Goal: Find specific page/section: Find specific page/section

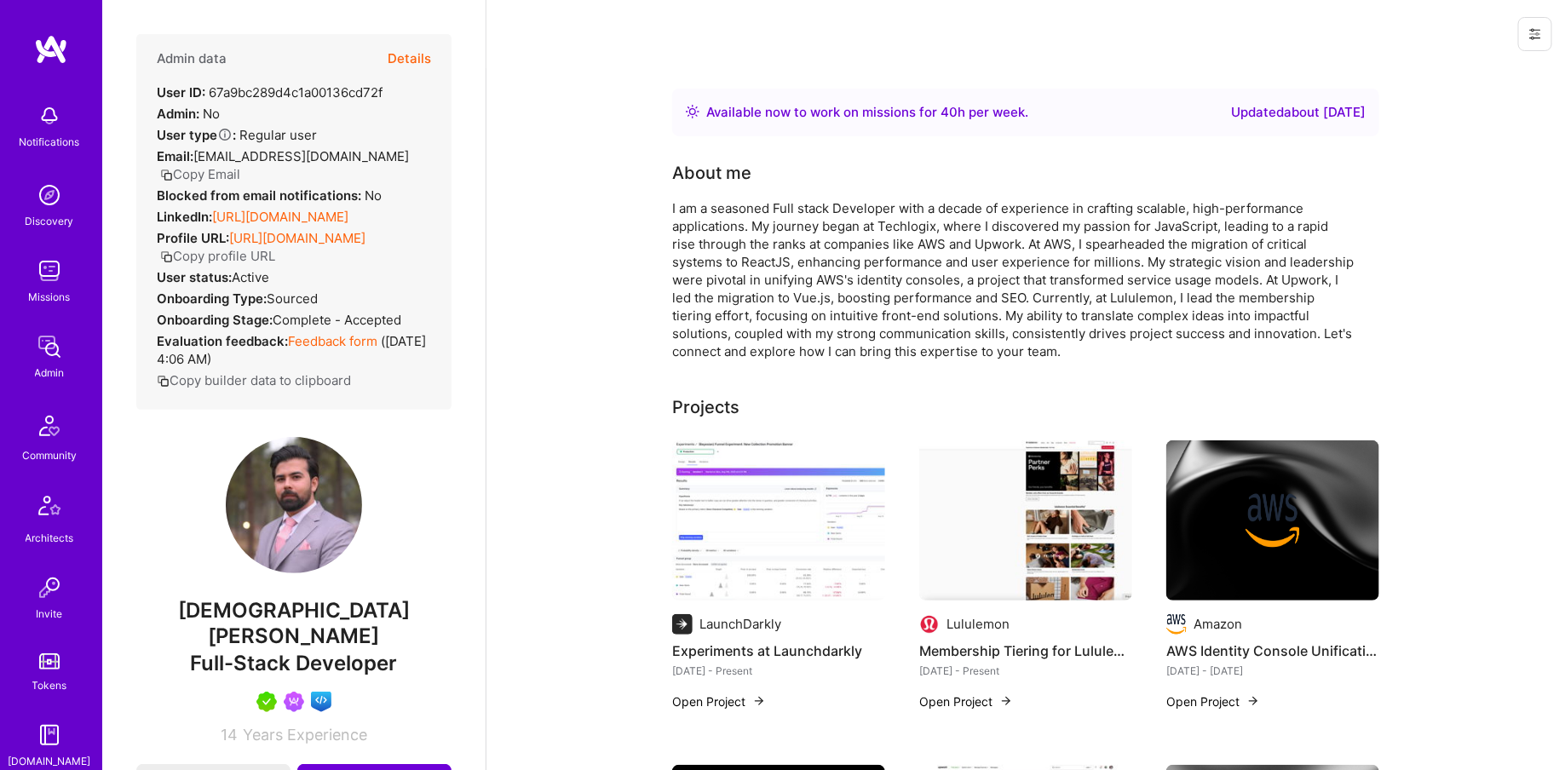
scroll to position [471, 0]
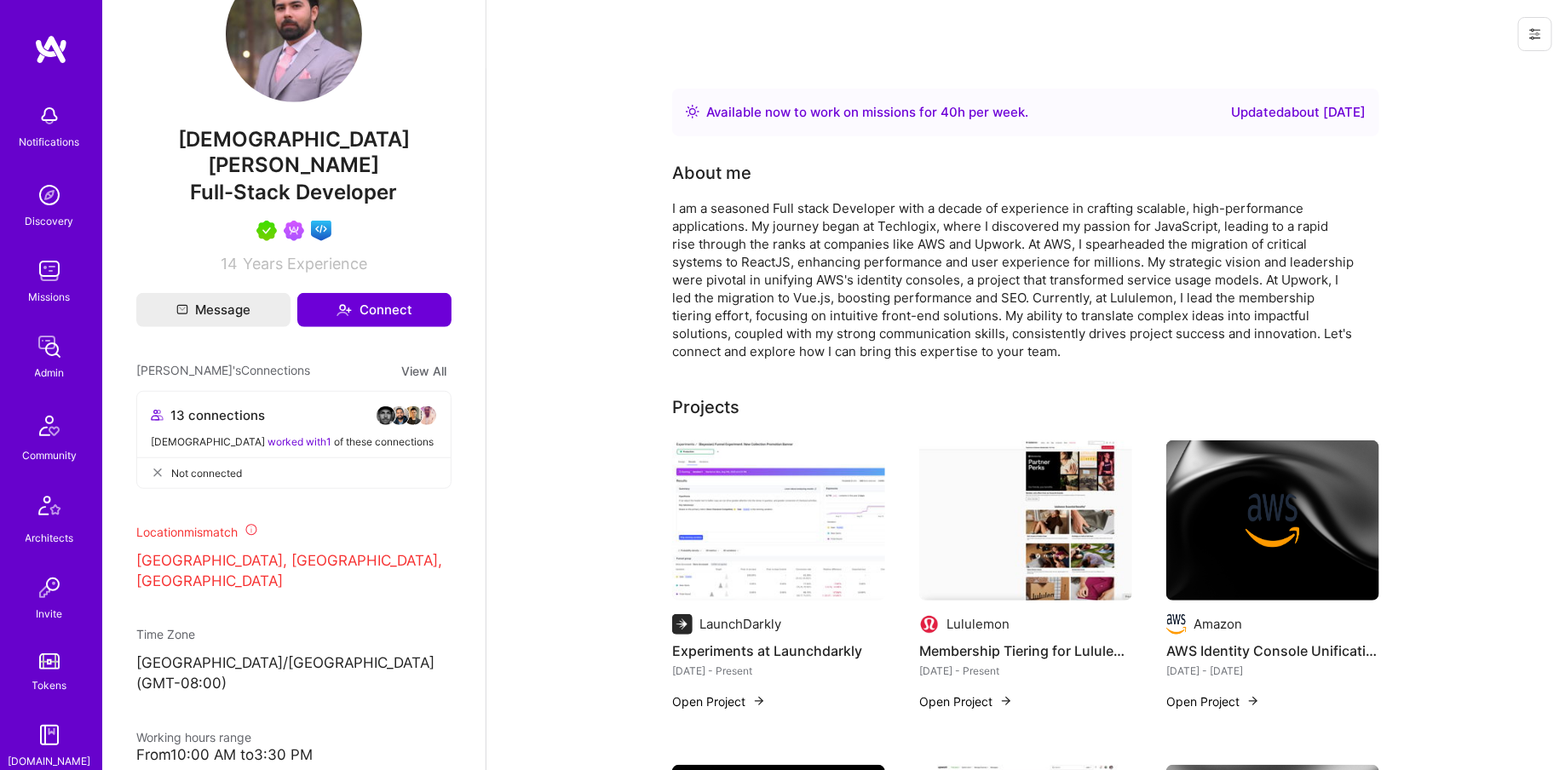
click at [68, 360] on link "Admin" at bounding box center [50, 356] width 106 height 52
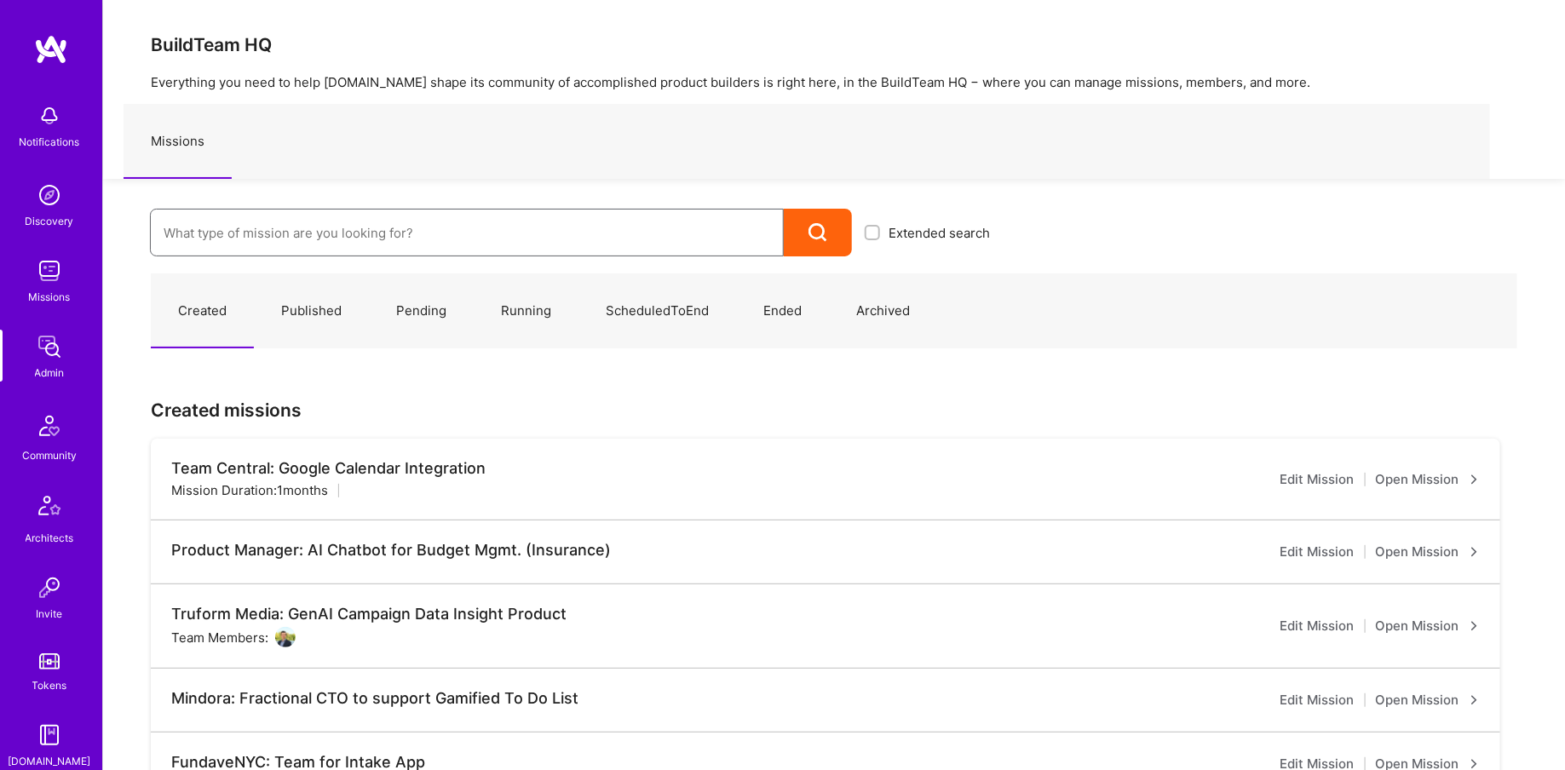
click at [381, 239] on input at bounding box center [467, 232] width 607 height 43
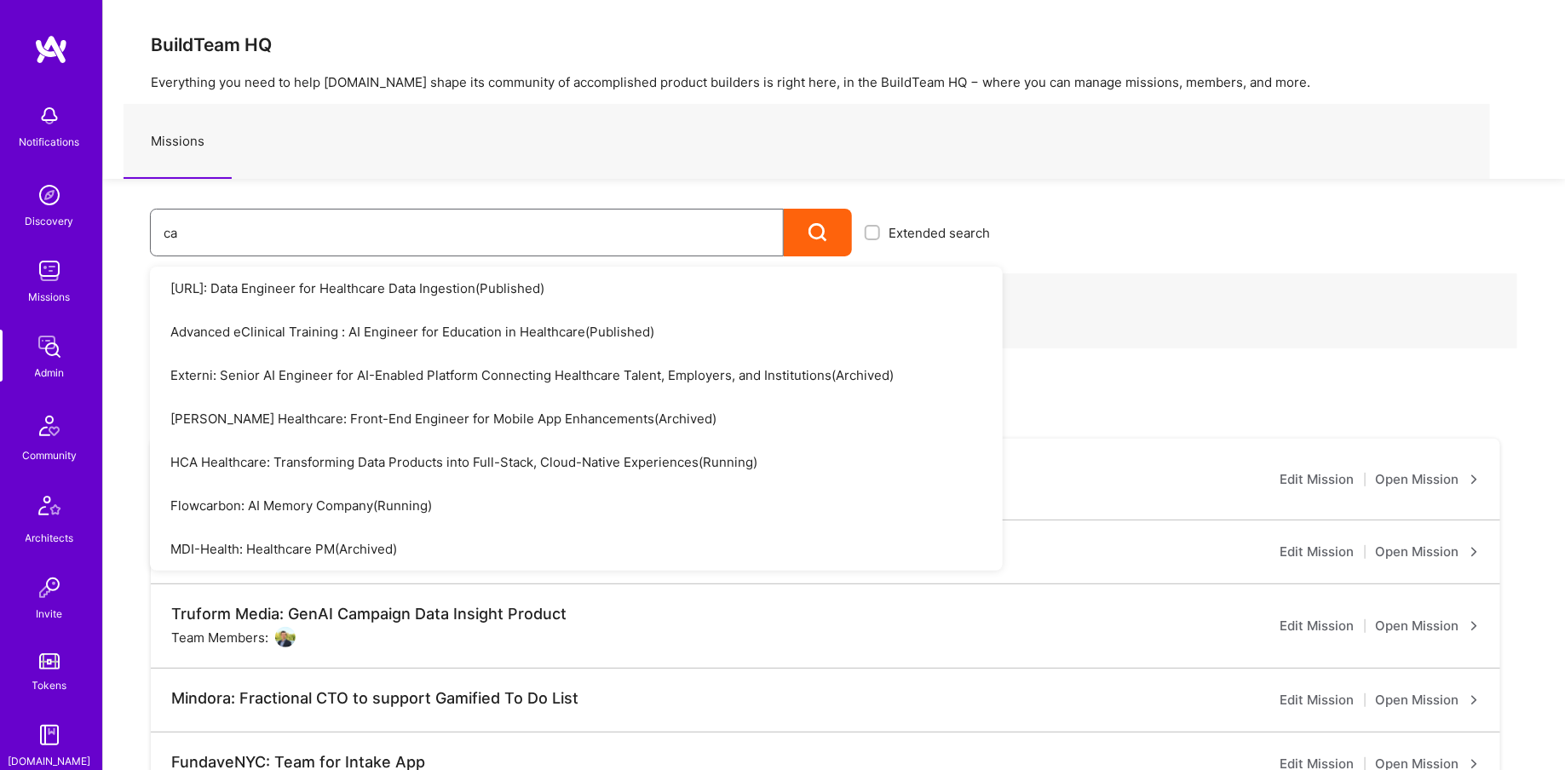
type input "c"
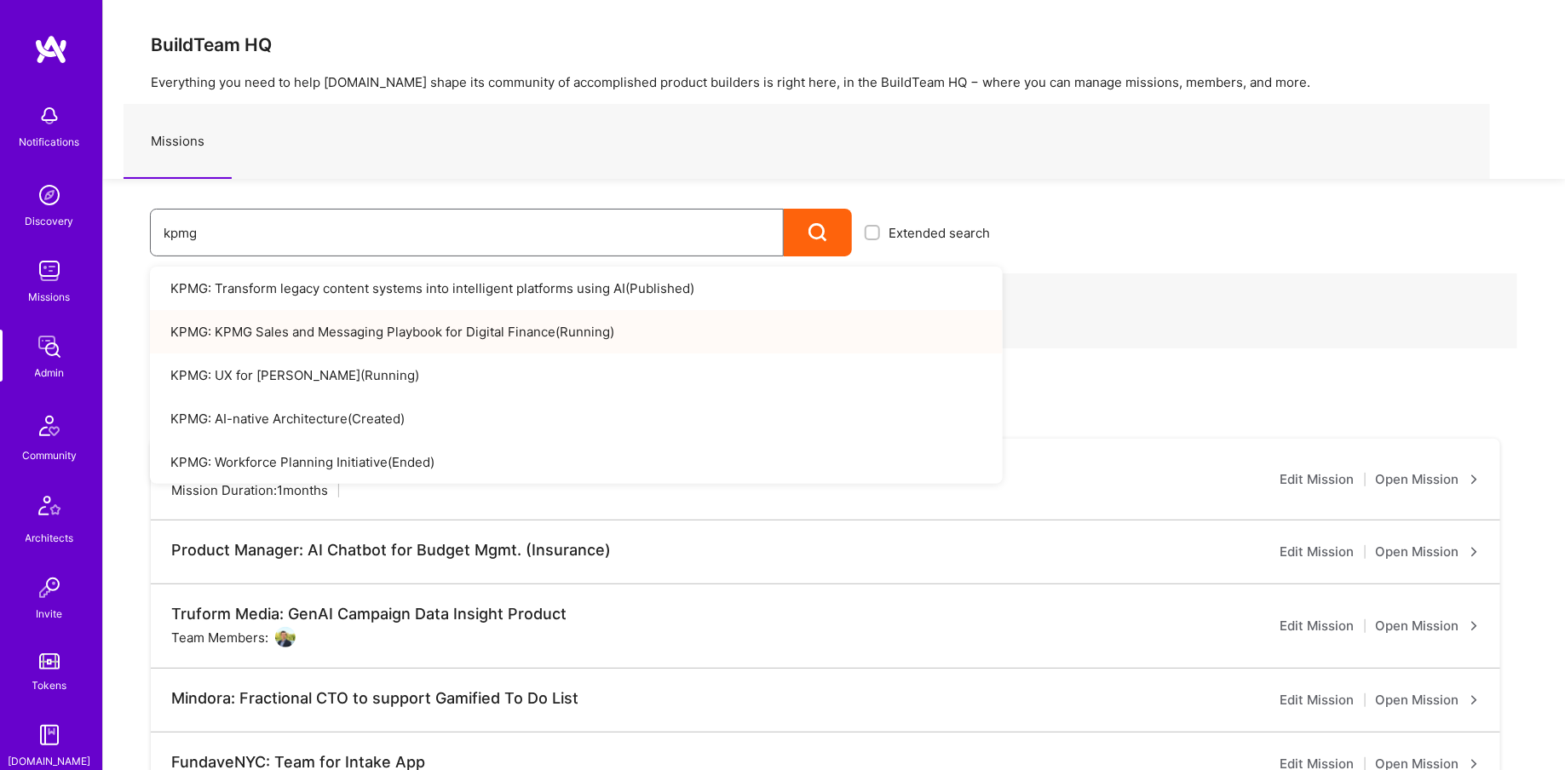
type input "kpmg"
click at [480, 326] on link "KPMG: KPMG Sales and Messaging Playbook for Digital Finance ( Running )" at bounding box center [576, 331] width 853 height 43
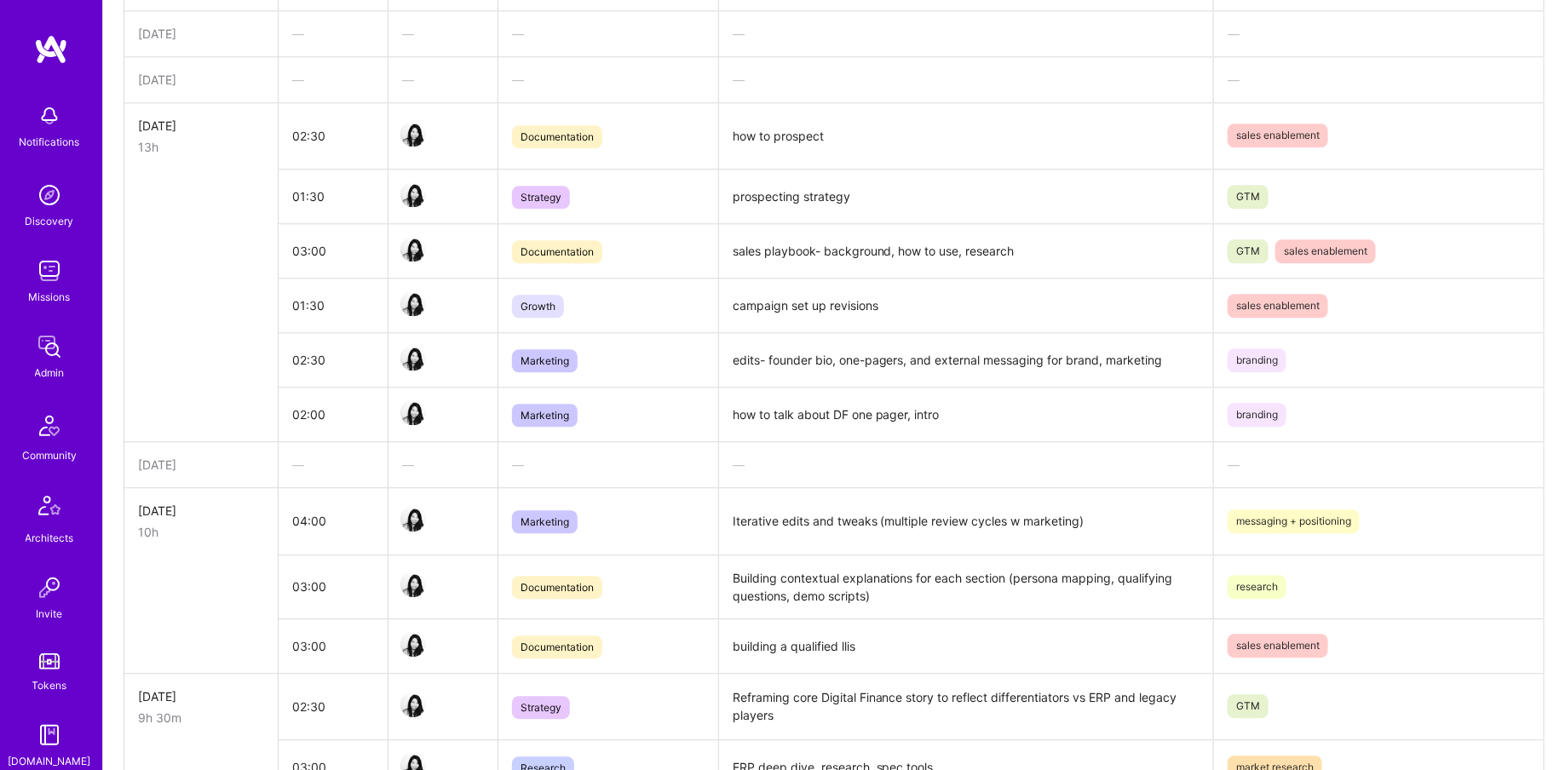
scroll to position [2066, 0]
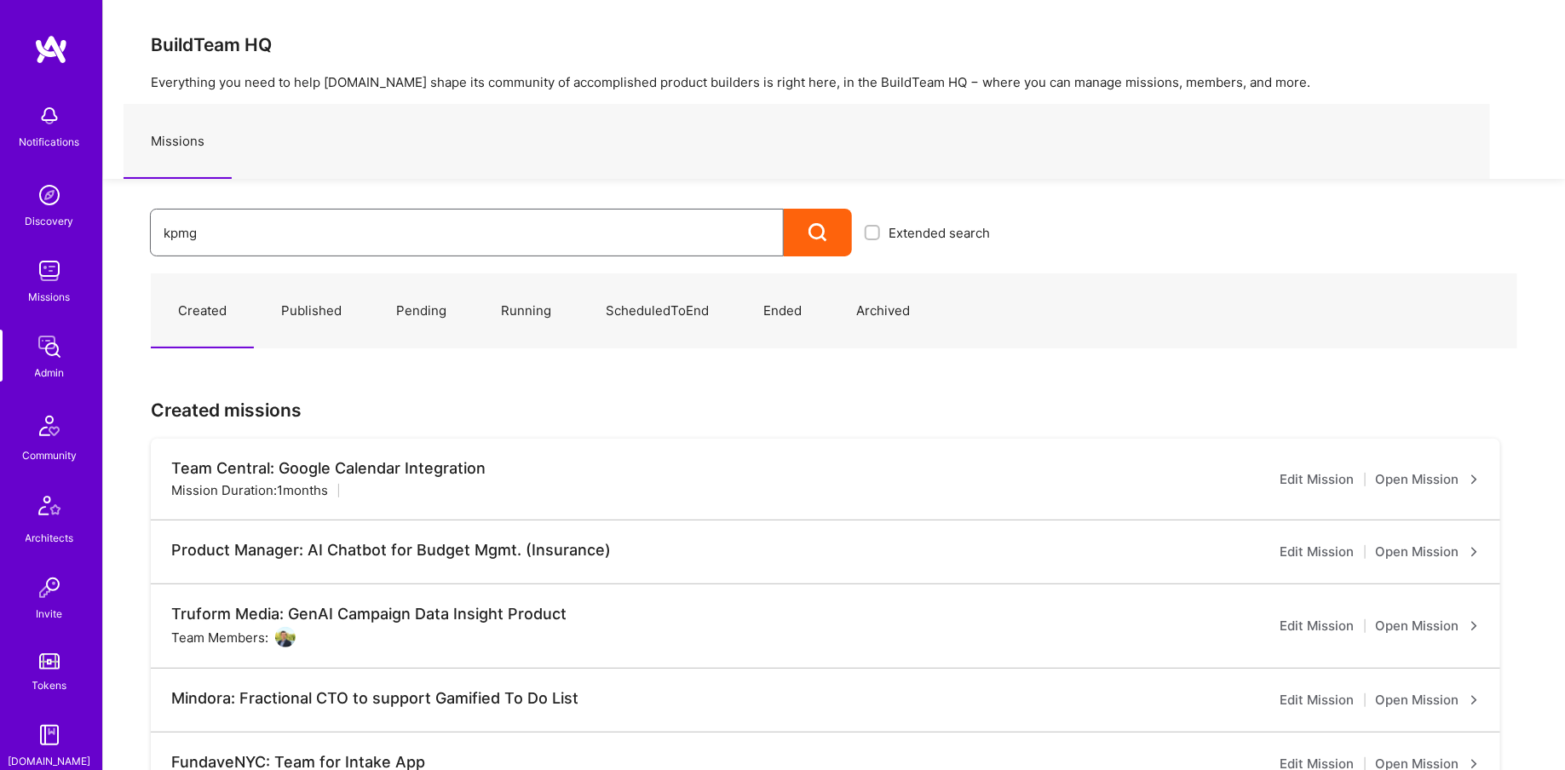
click at [326, 232] on input "kpmg" at bounding box center [467, 232] width 607 height 43
click at [323, 232] on input "kpmg" at bounding box center [467, 232] width 607 height 43
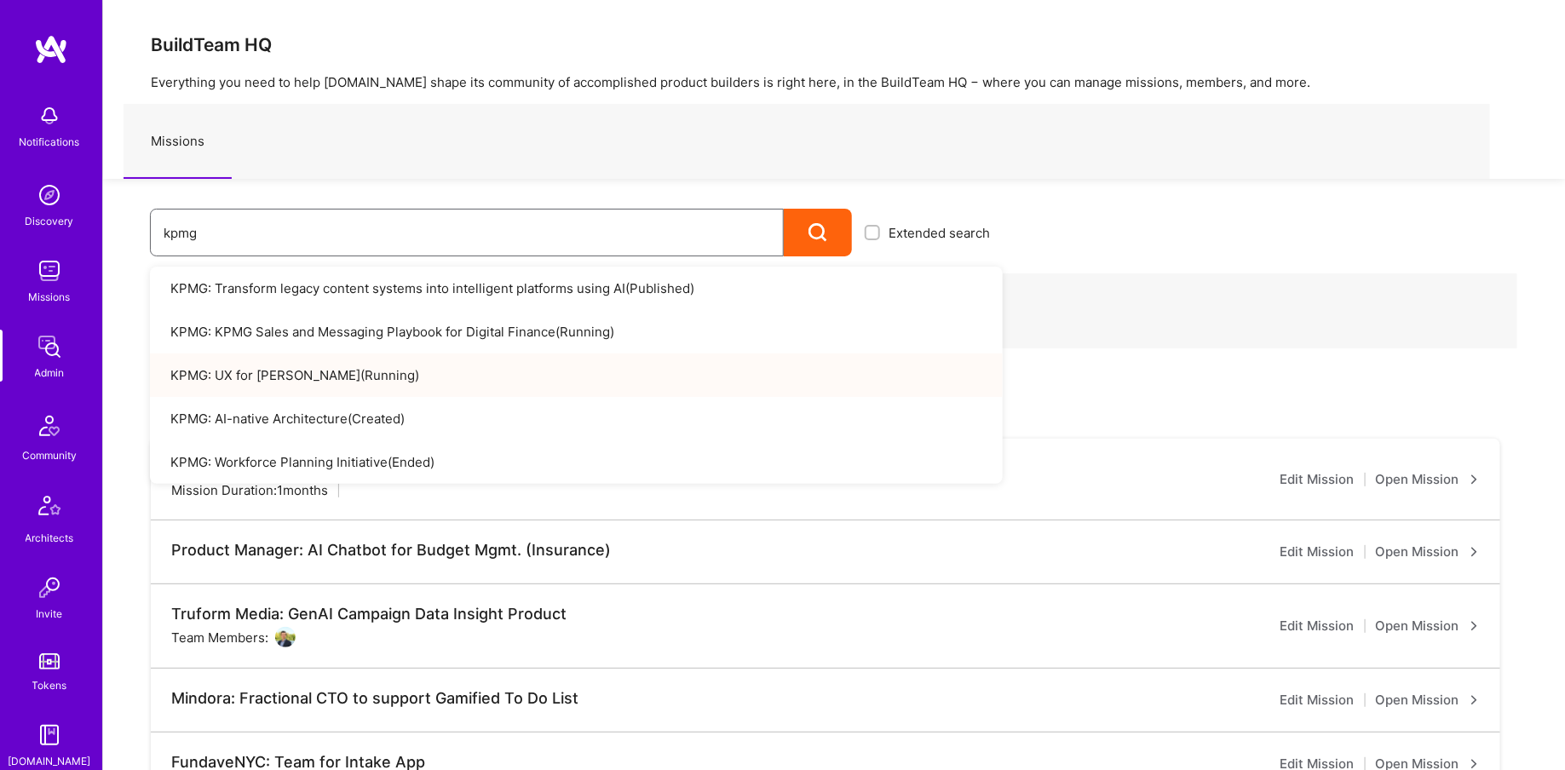
type input "kpmg"
click at [294, 372] on link "KPMG: UX for Valari ( Running )" at bounding box center [576, 375] width 853 height 43
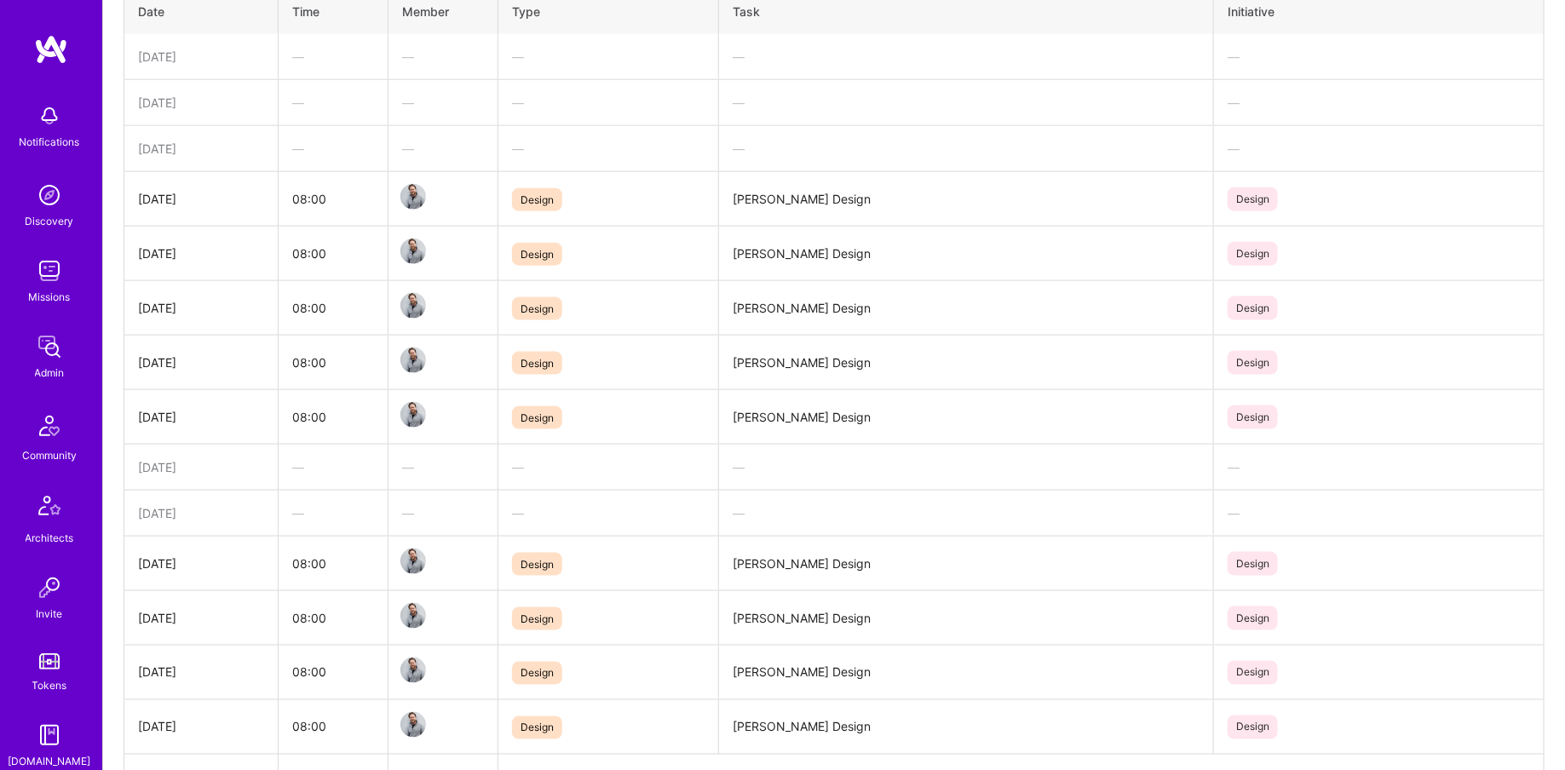
scroll to position [688, 0]
